Goal: Transaction & Acquisition: Purchase product/service

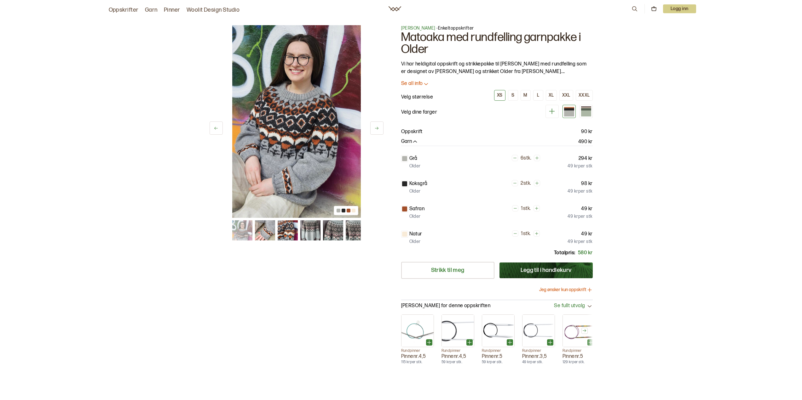
click at [422, 99] on p "Velg størrelse" at bounding box center [417, 98] width 32 height 8
click at [562, 96] on button "XXL" at bounding box center [566, 95] width 14 height 11
click at [416, 140] on icon "button" at bounding box center [415, 142] width 6 height 6
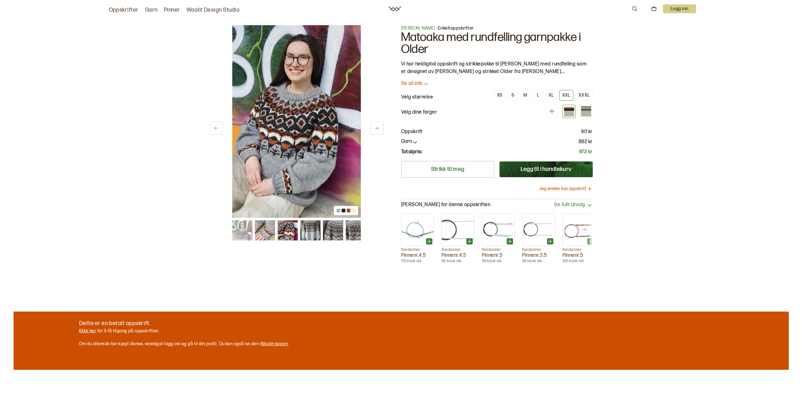
click at [416, 141] on icon "button" at bounding box center [415, 142] width 6 height 6
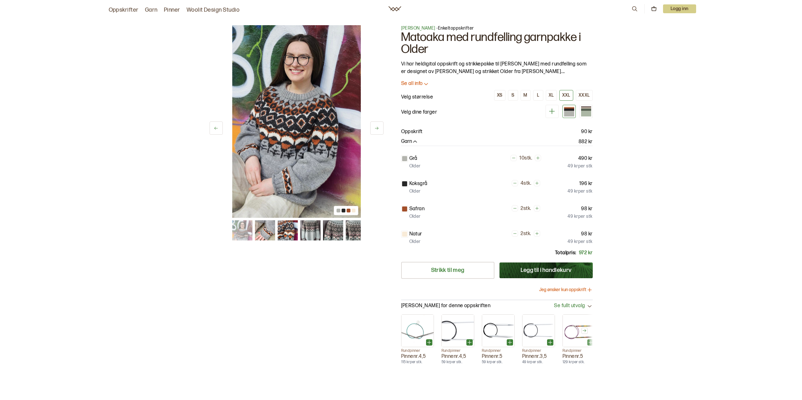
click at [416, 141] on icon "button" at bounding box center [415, 142] width 6 height 6
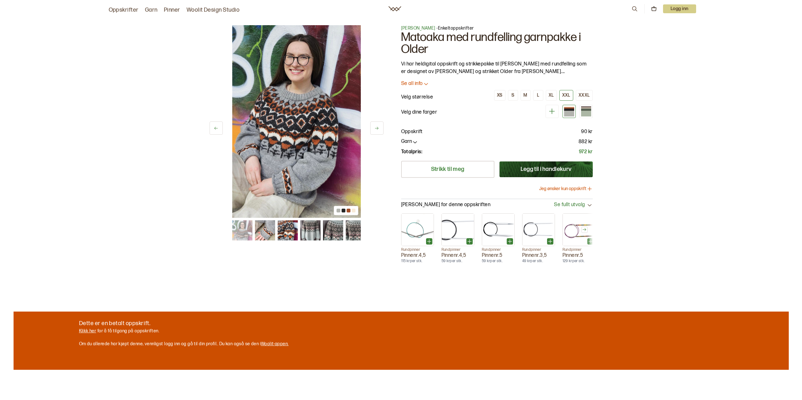
click at [416, 141] on icon "button" at bounding box center [415, 142] width 6 height 6
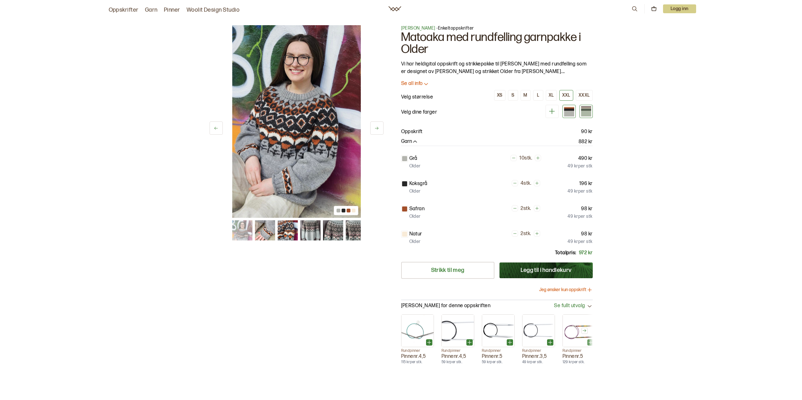
click at [586, 112] on div at bounding box center [586, 114] width 10 height 6
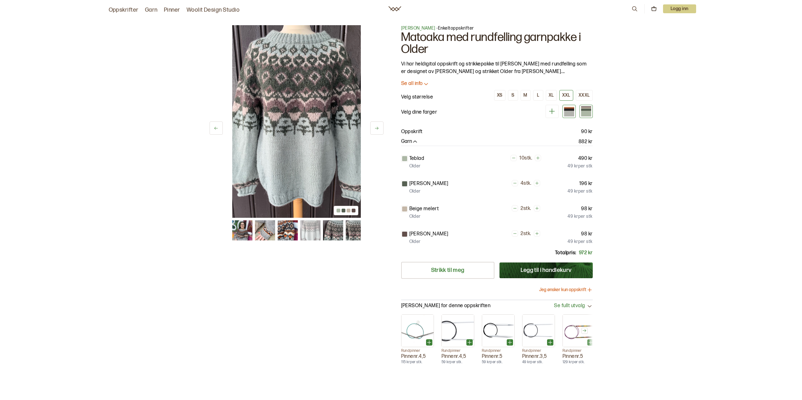
click at [569, 115] on div at bounding box center [569, 114] width 10 height 6
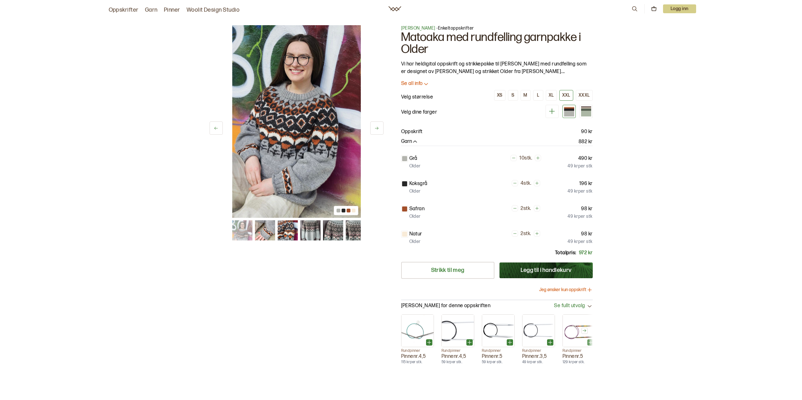
click at [395, 160] on div "1 av 6 1 av 6 Linka Neumann - Enkeltoppskrifter Matoaka med rundfelling garnpak…" at bounding box center [400, 198] width 403 height 370
click at [551, 112] on icon at bounding box center [552, 111] width 8 height 8
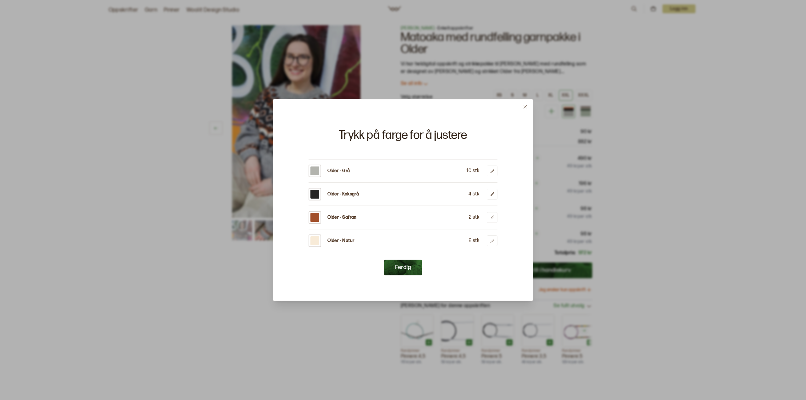
click at [315, 171] on div at bounding box center [315, 171] width 9 height 9
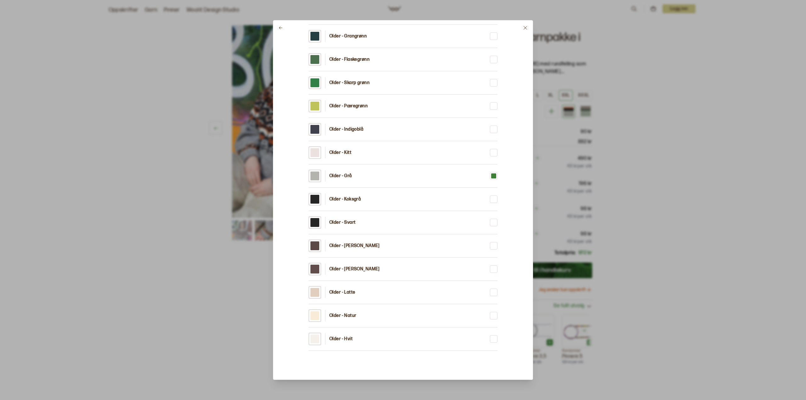
scroll to position [571, 0]
click at [355, 200] on p "Older - Koksgrå" at bounding box center [346, 198] width 32 height 6
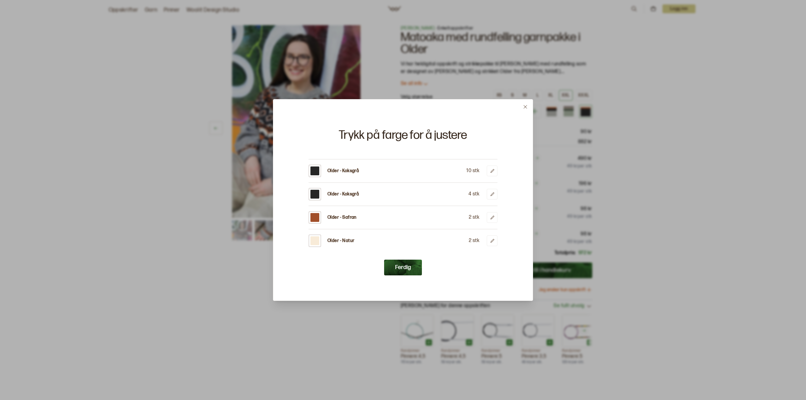
drag, startPoint x: 316, startPoint y: 171, endPoint x: 308, endPoint y: 169, distance: 8.0
click at [308, 169] on div "Trykk på farge for å justere Older - Koksgrå 10 stk Older - Koksgrå 4 stk Older…" at bounding box center [403, 200] width 260 height 202
click at [313, 169] on div at bounding box center [315, 171] width 9 height 9
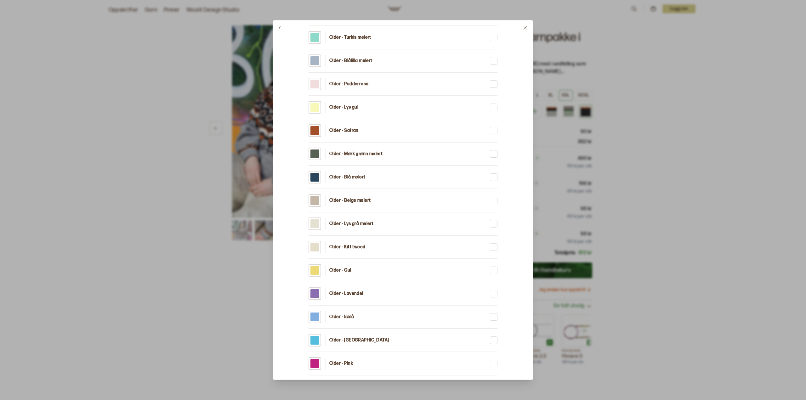
scroll to position [4, 0]
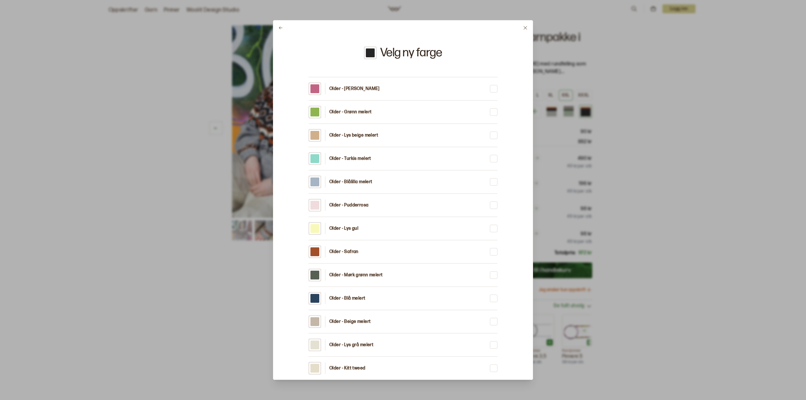
click at [357, 255] on p "Older - Safran" at bounding box center [344, 252] width 29 height 6
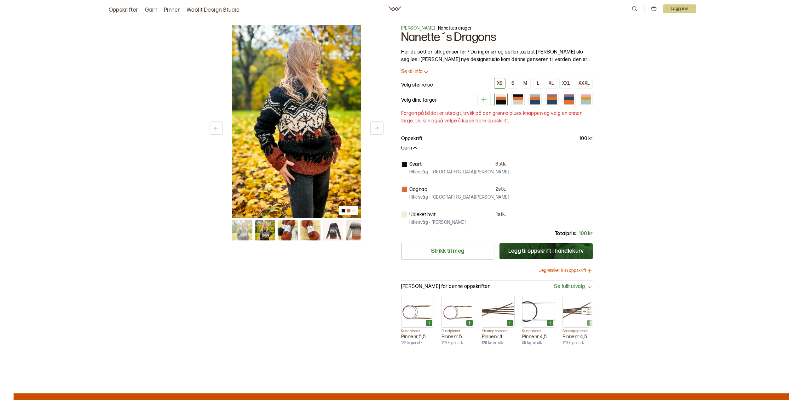
click at [267, 233] on img at bounding box center [265, 231] width 20 height 20
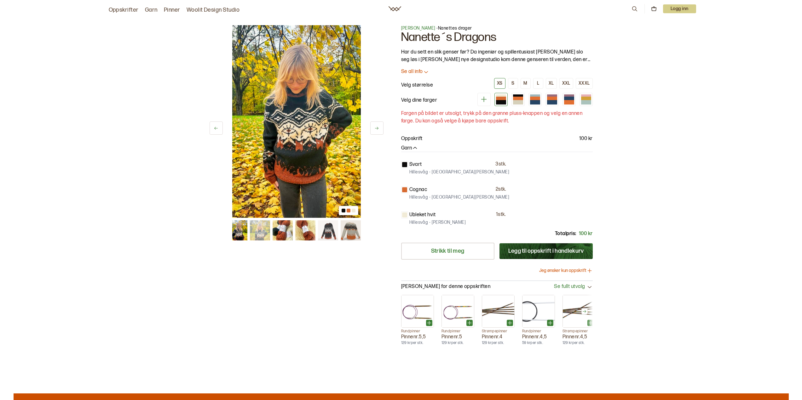
click at [283, 229] on img at bounding box center [282, 231] width 20 height 20
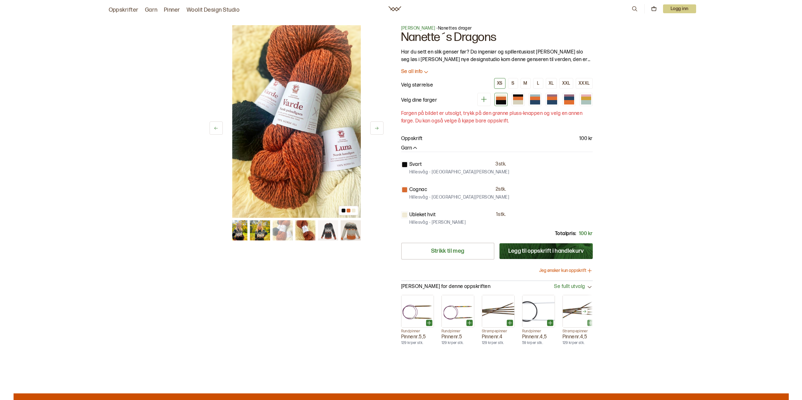
click at [297, 229] on img at bounding box center [305, 231] width 20 height 20
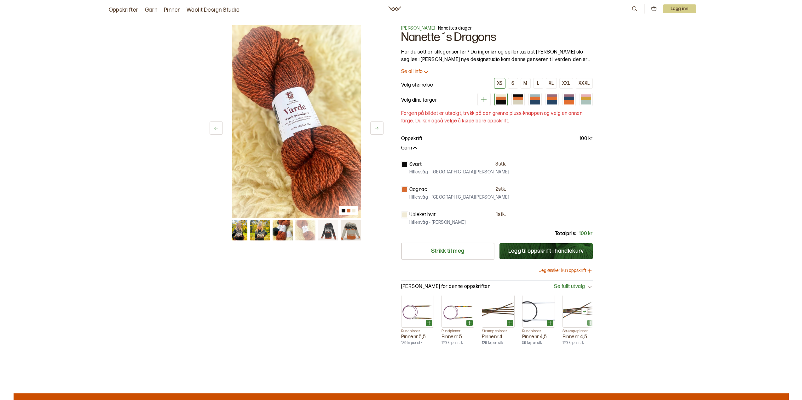
click at [323, 231] on img at bounding box center [328, 231] width 20 height 20
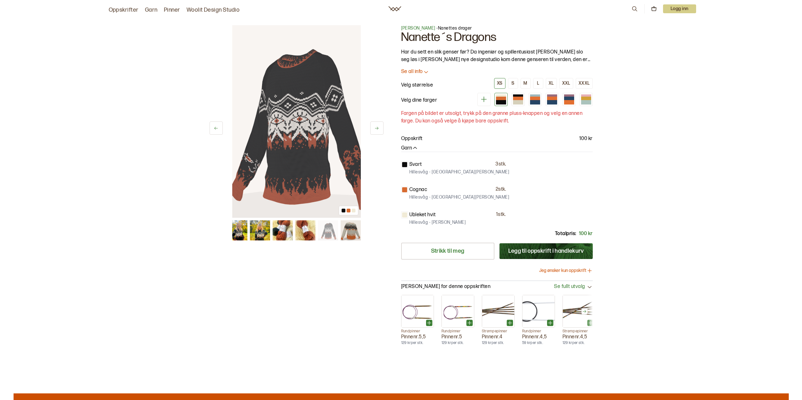
click at [348, 231] on img at bounding box center [350, 231] width 20 height 20
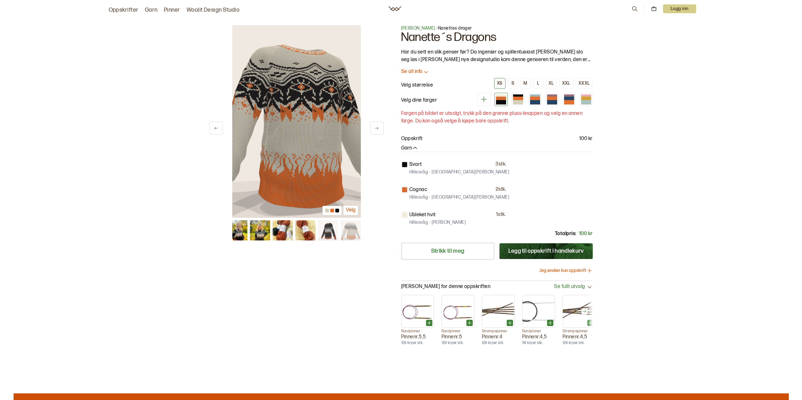
click at [244, 227] on img at bounding box center [237, 231] width 20 height 20
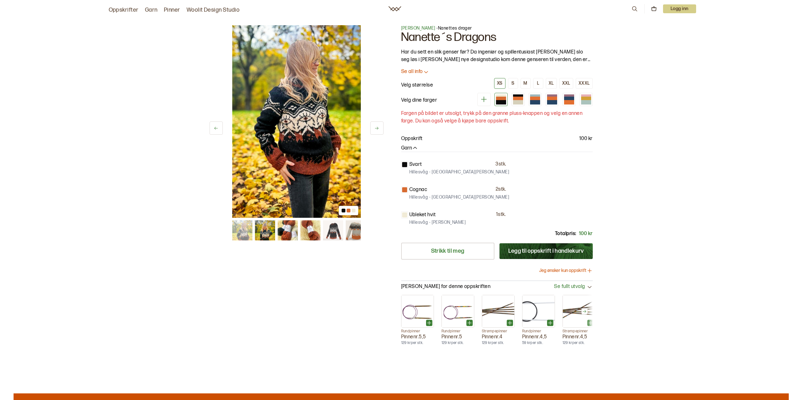
click at [243, 229] on img at bounding box center [242, 231] width 20 height 20
click at [517, 101] on div at bounding box center [518, 102] width 10 height 4
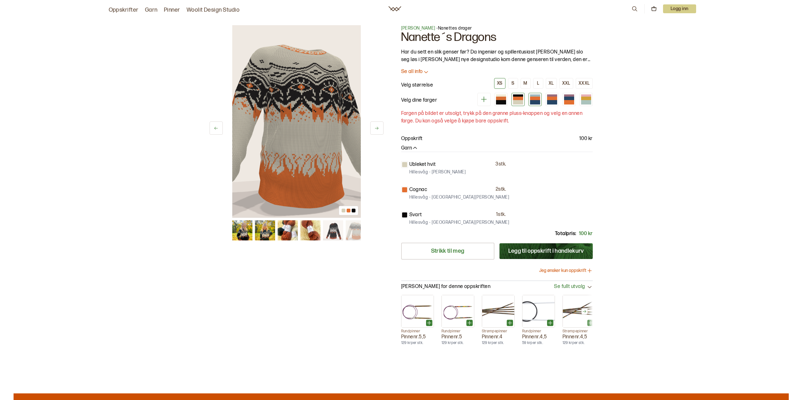
click at [539, 97] on div at bounding box center [535, 98] width 10 height 3
click at [554, 99] on div at bounding box center [552, 98] width 10 height 3
click at [571, 100] on div at bounding box center [569, 102] width 10 height 4
click at [503, 102] on div at bounding box center [501, 102] width 10 height 4
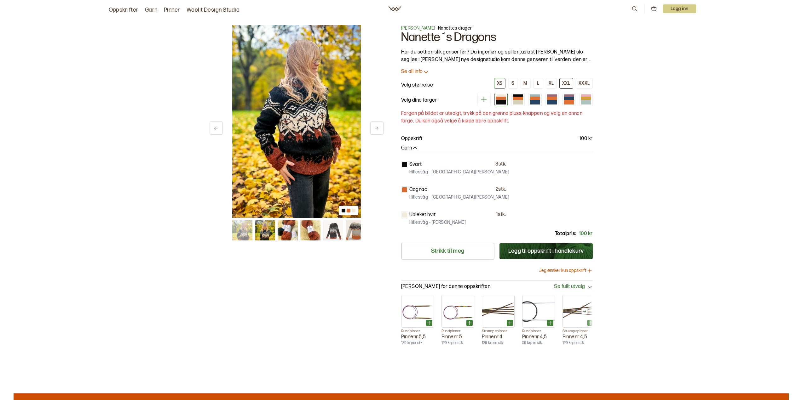
click at [565, 81] on div "XXL" at bounding box center [566, 84] width 8 height 6
click at [499, 99] on div at bounding box center [501, 101] width 10 height 5
click at [482, 101] on icon at bounding box center [484, 99] width 8 height 8
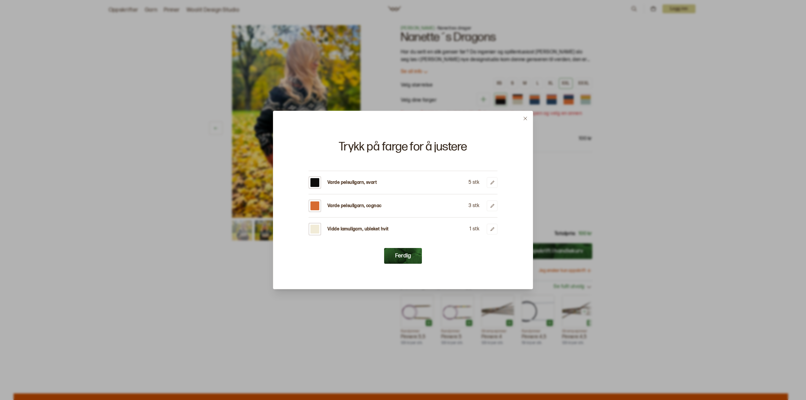
click at [526, 118] on icon at bounding box center [525, 118] width 5 height 5
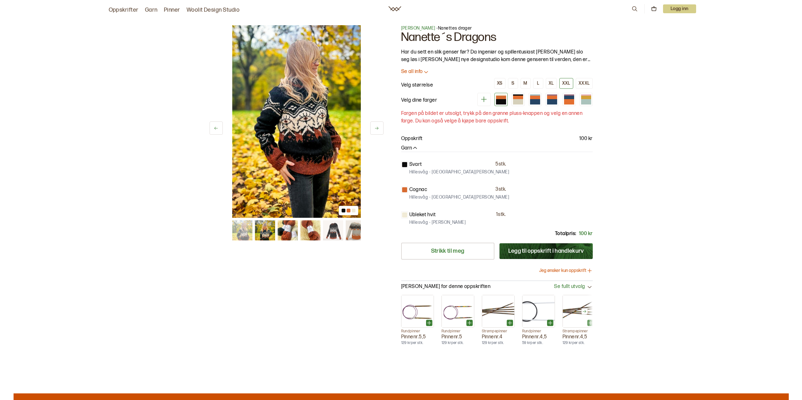
click at [482, 100] on icon at bounding box center [484, 99] width 8 height 8
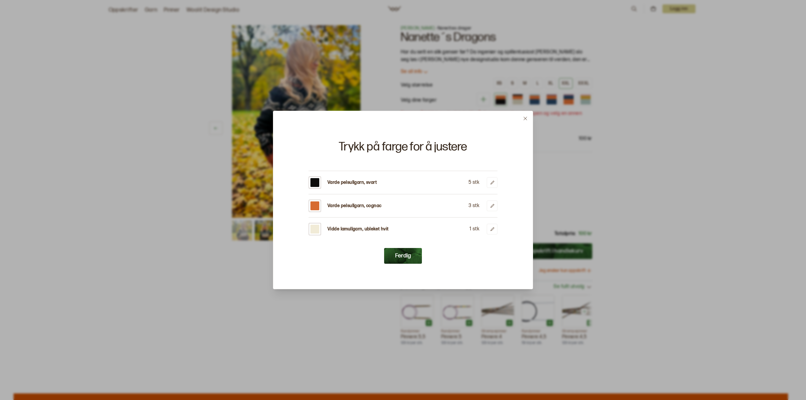
click at [320, 229] on div at bounding box center [315, 229] width 13 height 13
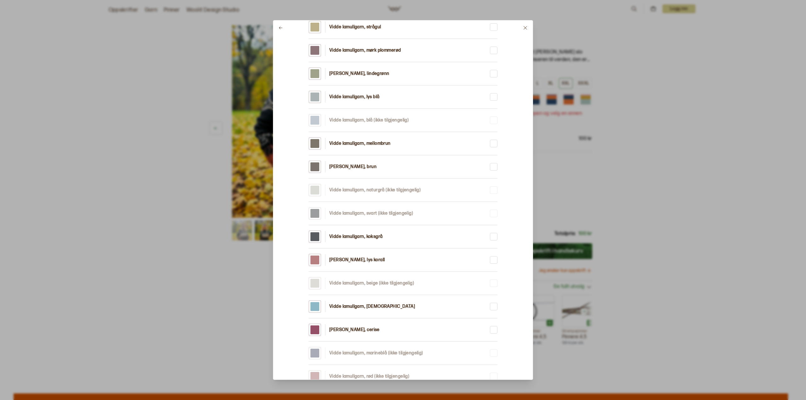
scroll to position [318, 0]
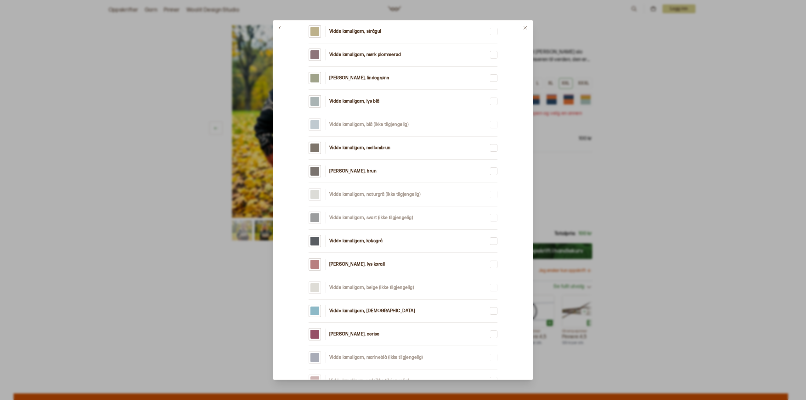
click at [378, 242] on p "Vidde lamullgarn, koksgrå" at bounding box center [357, 241] width 54 height 6
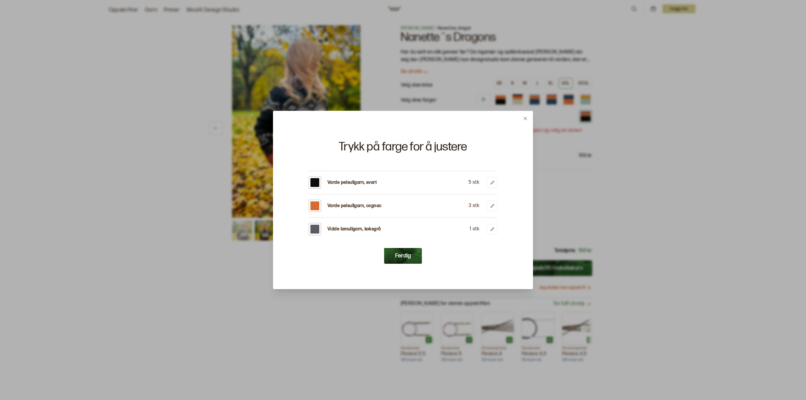
click at [633, 216] on div at bounding box center [403, 200] width 806 height 400
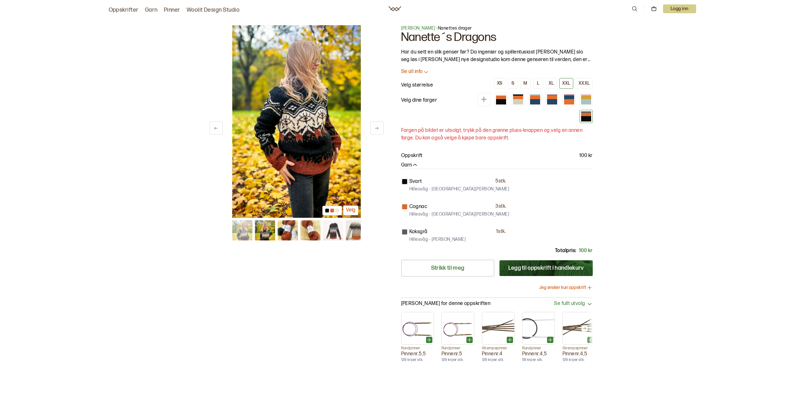
click at [421, 39] on h1 "Nanette´s Dragons" at bounding box center [497, 38] width 192 height 12
click at [421, 28] on span "[PERSON_NAME]" at bounding box center [418, 28] width 34 height 5
